Goal: Task Accomplishment & Management: Complete application form

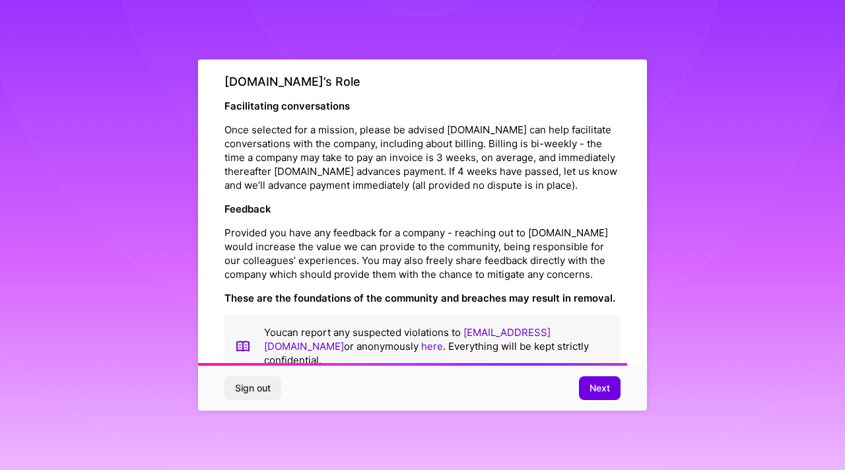
scroll to position [1521, 0]
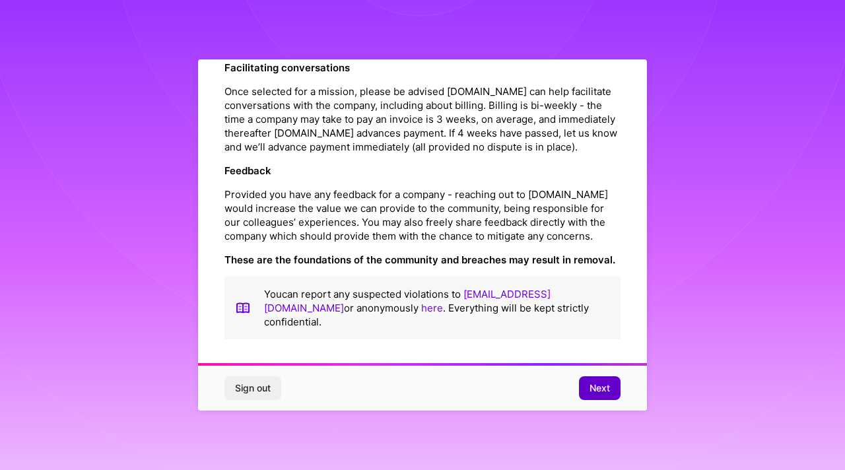
click at [602, 387] on span "Next" at bounding box center [600, 388] width 20 height 13
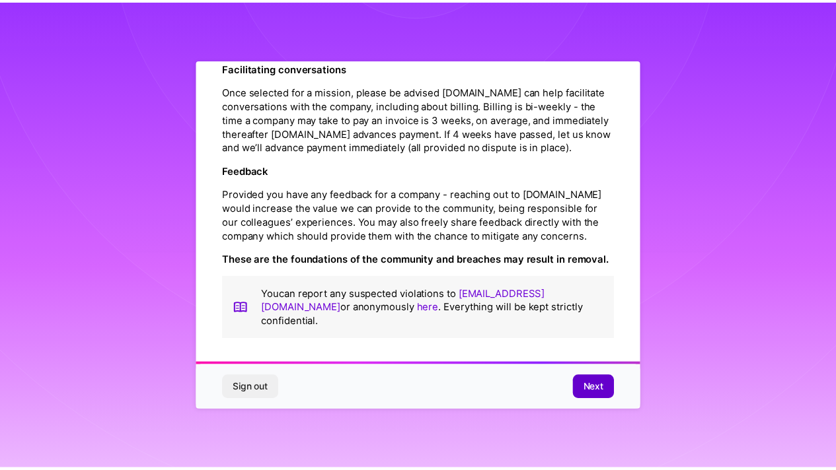
scroll to position [5, 0]
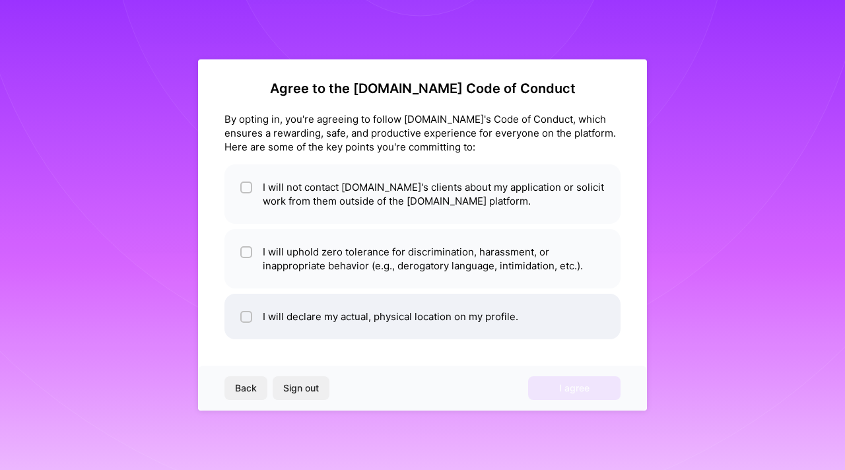
click at [402, 324] on li "I will declare my actual, physical location on my profile." at bounding box center [423, 317] width 396 height 46
checkbox input "true"
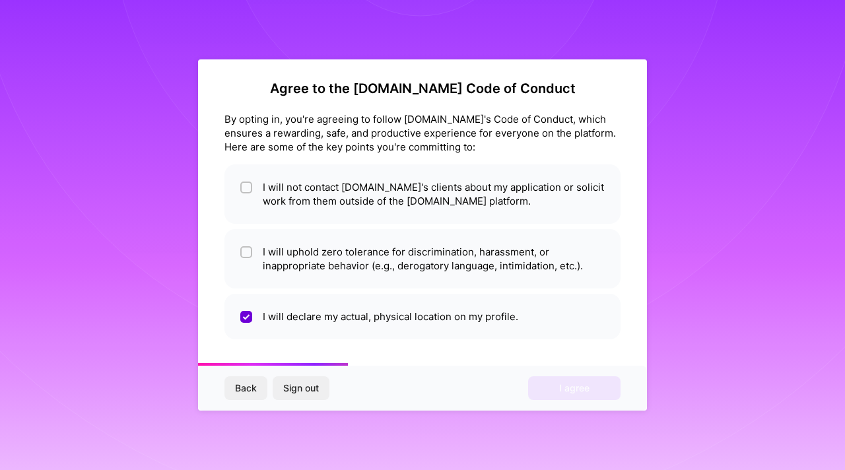
click at [546, 392] on div "Back Sign out I agree" at bounding box center [422, 388] width 449 height 45
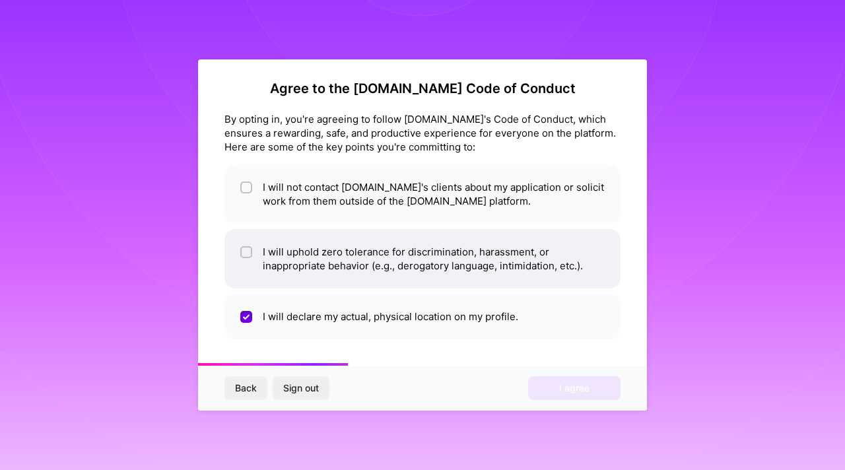
click at [332, 266] on li "I will uphold zero tolerance for discrimination, harassment, or inappropriate b…" at bounding box center [423, 258] width 396 height 59
checkbox input "true"
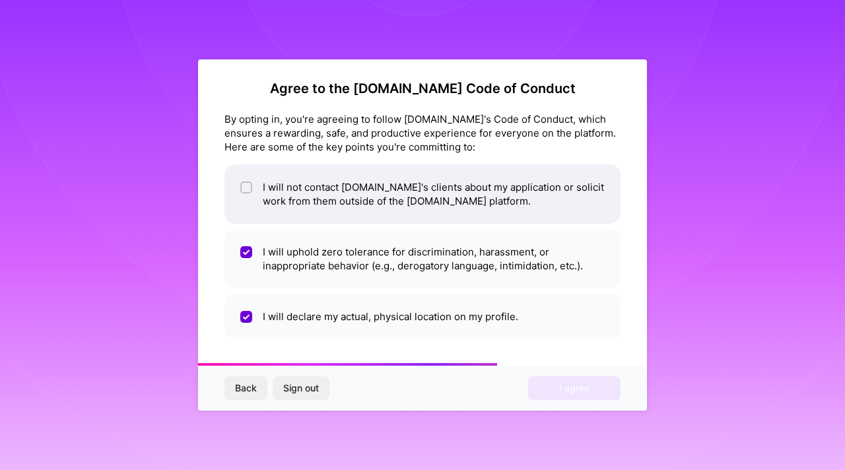
click at [337, 189] on li "I will not contact A.Team's clients about my application or solicit work from t…" at bounding box center [423, 193] width 396 height 59
checkbox input "true"
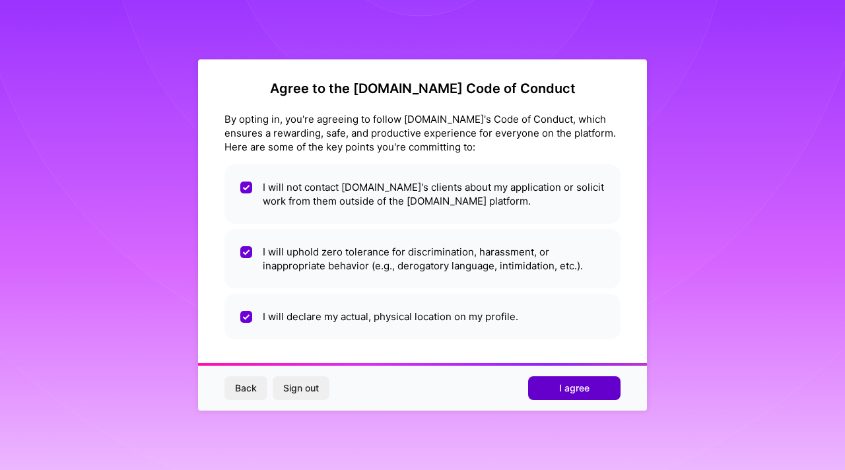
click at [563, 388] on span "I agree" at bounding box center [574, 388] width 30 height 13
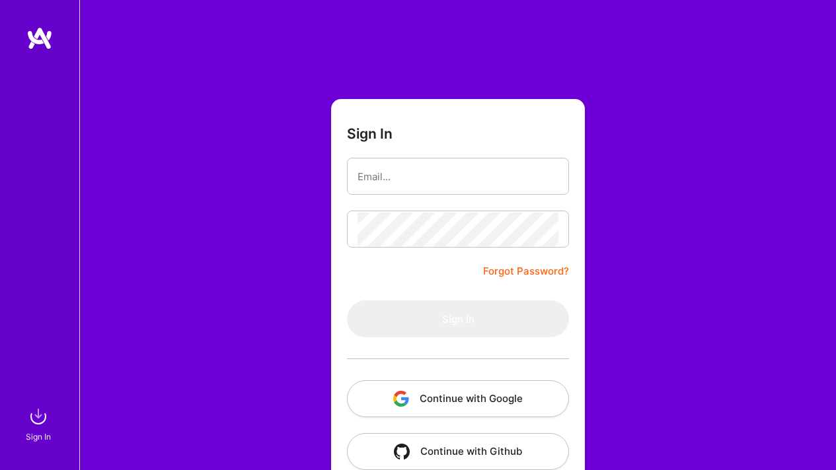
click at [454, 401] on button "Continue with Google" at bounding box center [458, 398] width 222 height 37
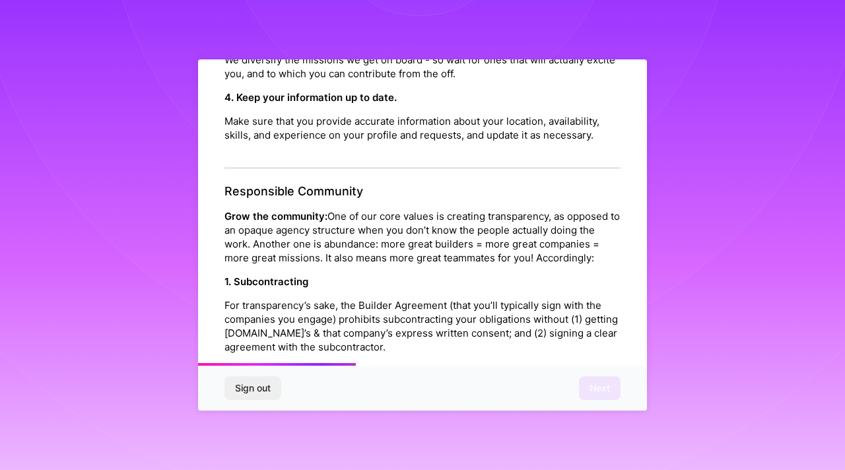
scroll to position [556, 0]
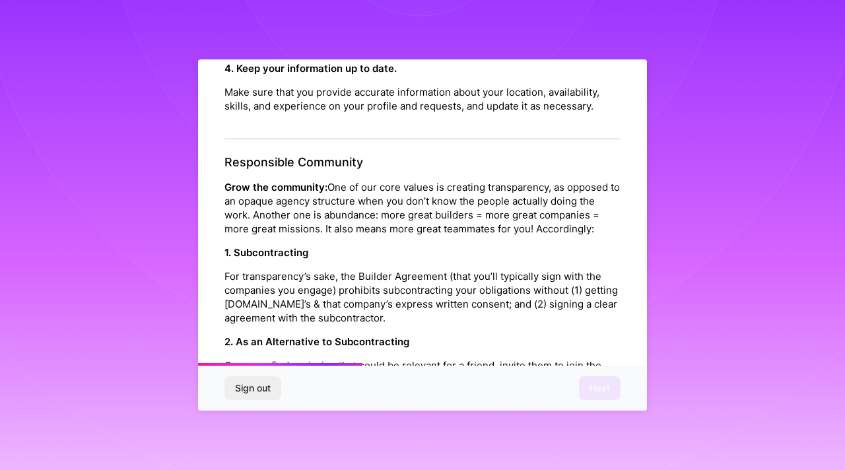
click at [240, 388] on span "Sign out" at bounding box center [253, 388] width 36 height 13
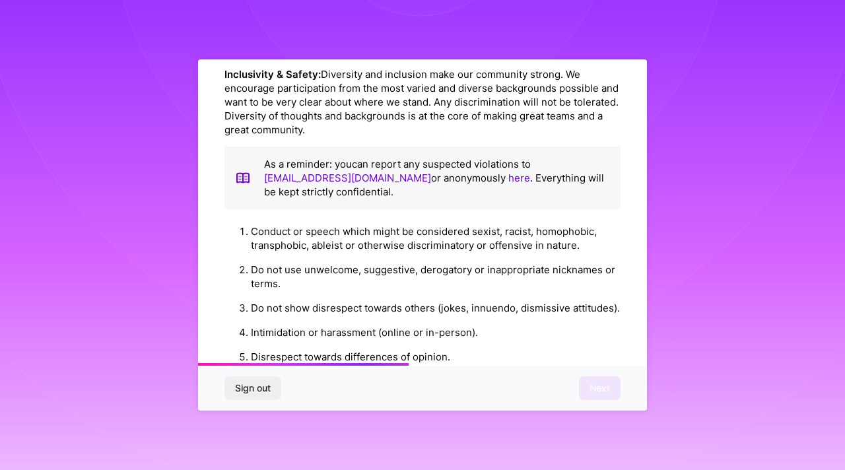
scroll to position [1521, 0]
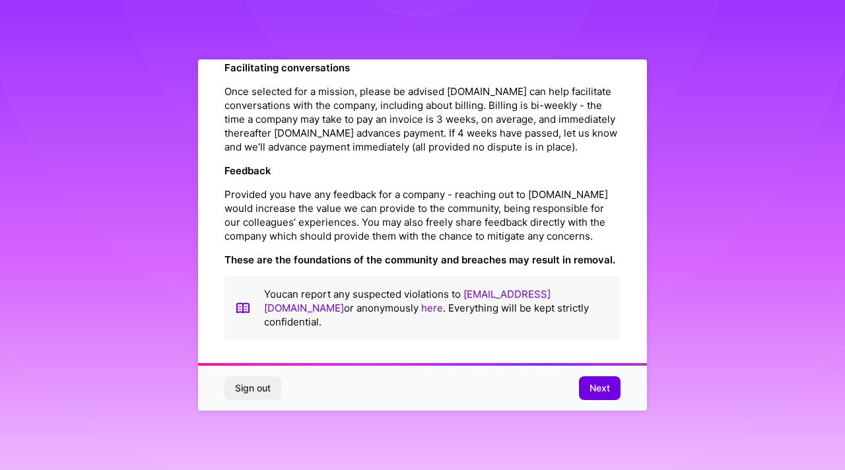
click at [579, 378] on div "Sign out Next" at bounding box center [422, 388] width 449 height 45
click at [597, 391] on span "Next" at bounding box center [600, 388] width 20 height 13
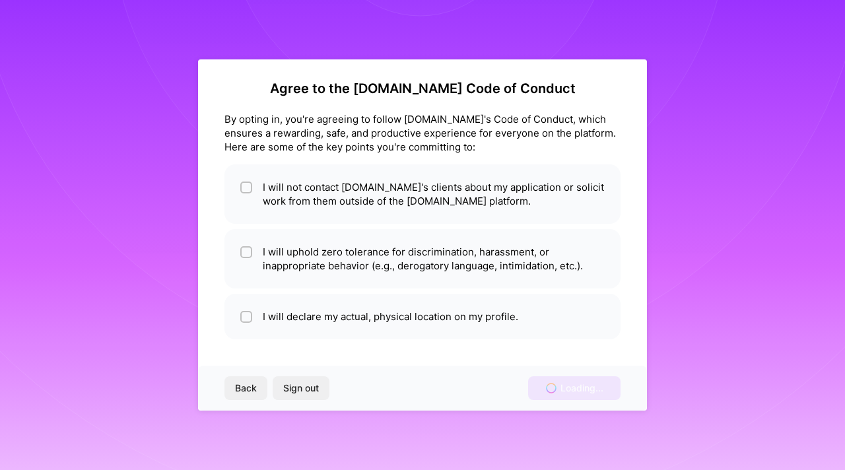
scroll to position [5, 0]
click at [306, 388] on span "Sign out" at bounding box center [301, 388] width 36 height 13
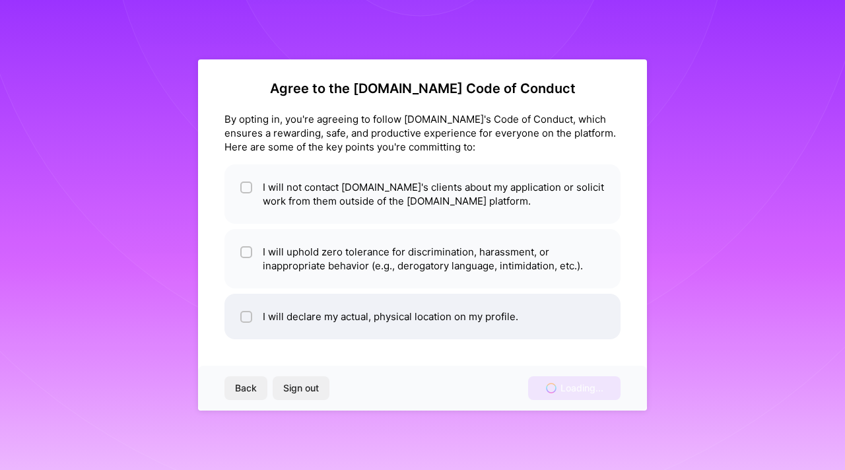
click at [320, 319] on li "I will declare my actual, physical location on my profile." at bounding box center [423, 317] width 396 height 46
checkbox input "true"
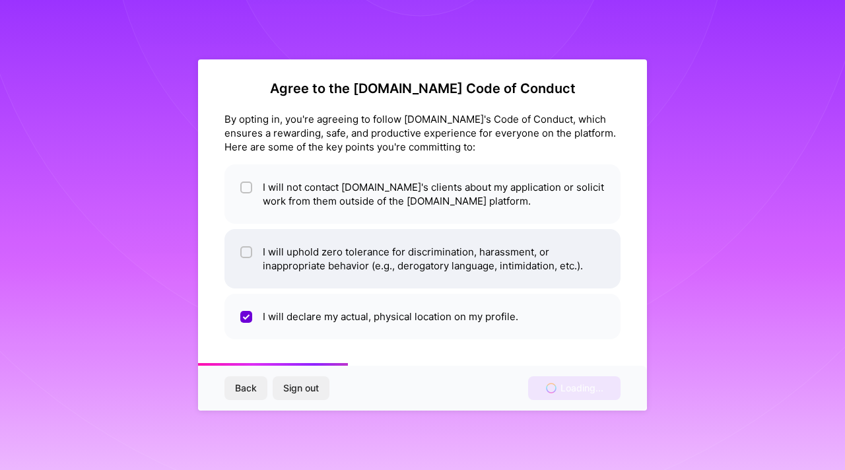
click at [333, 266] on li "I will uphold zero tolerance for discrimination, harassment, or inappropriate b…" at bounding box center [423, 258] width 396 height 59
checkbox input "true"
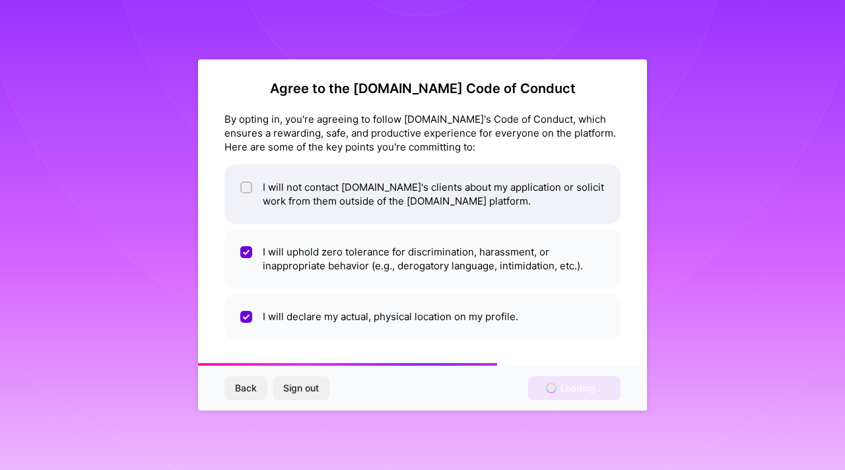
click at [340, 201] on li "I will not contact A.Team's clients about my application or solicit work from t…" at bounding box center [423, 193] width 396 height 59
checkbox input "true"
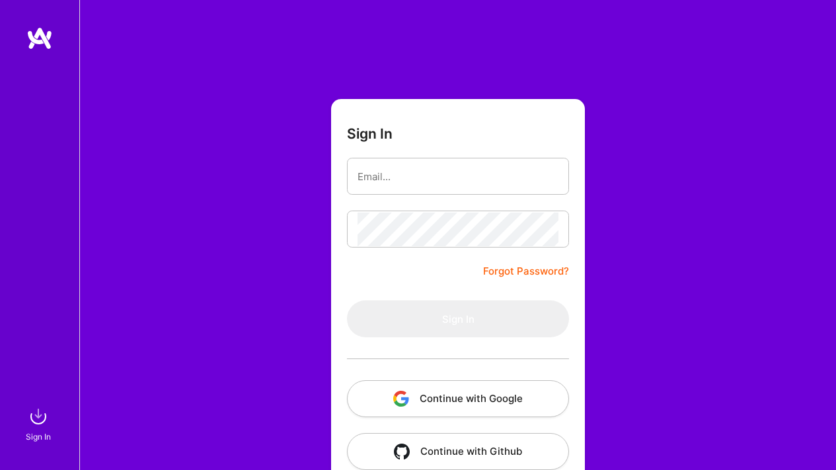
scroll to position [26, 0]
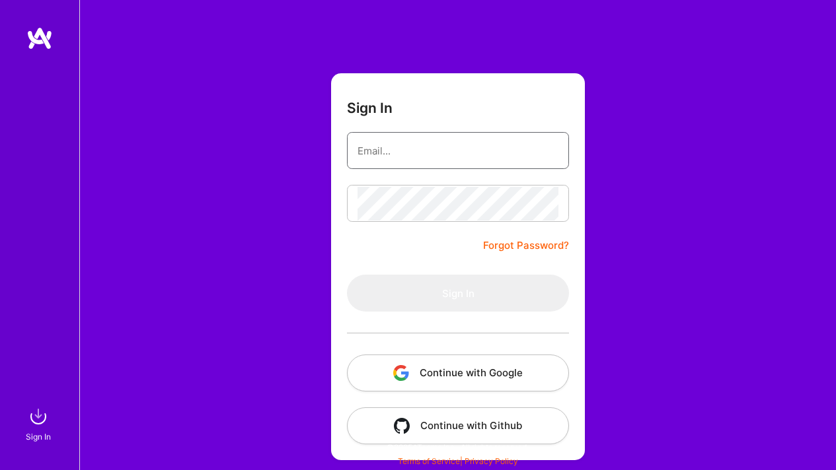
click at [482, 153] on input "email" at bounding box center [457, 151] width 201 height 34
type input "[DOMAIN_NAME][EMAIL_ADDRESS][DOMAIN_NAME]"
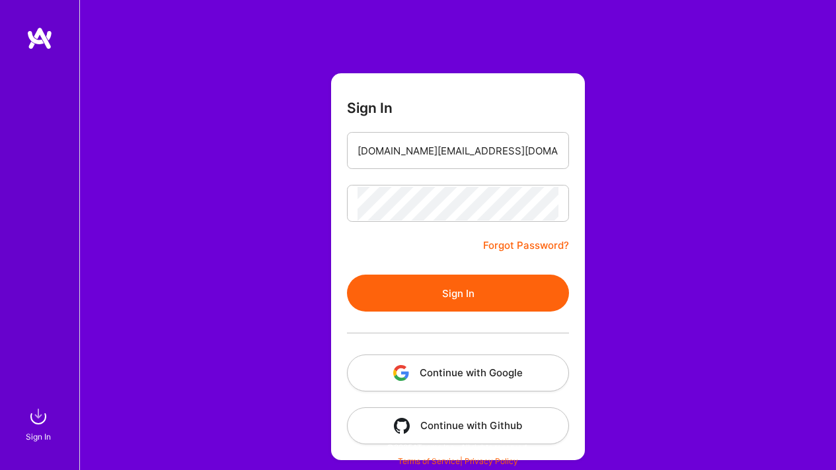
click at [483, 301] on button "Sign In" at bounding box center [458, 293] width 222 height 37
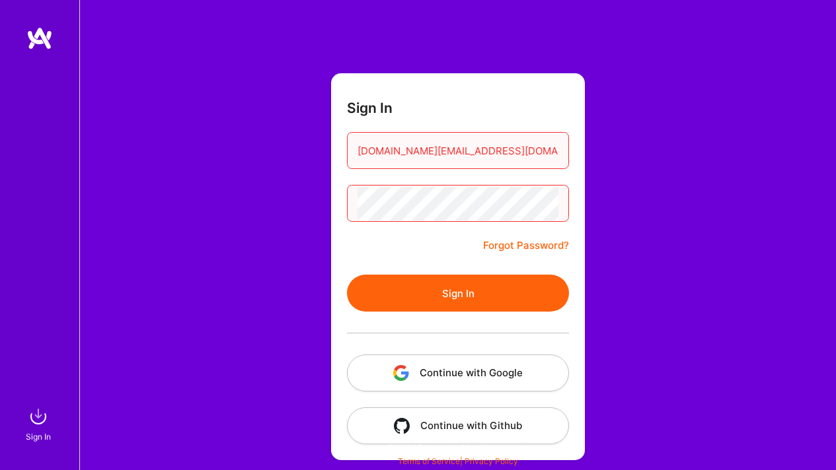
click at [479, 385] on button "Continue with Google" at bounding box center [458, 373] width 222 height 37
